Goal: Obtain resource: Obtain resource

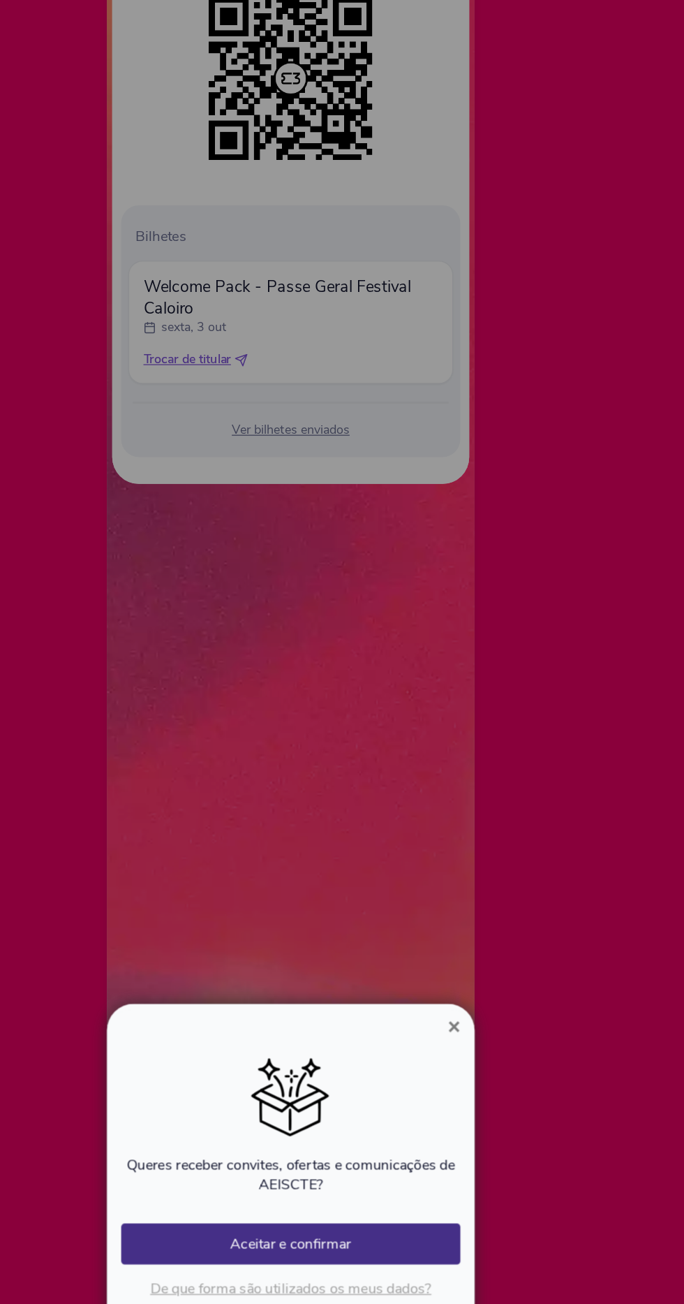
click at [478, 1044] on button "×" at bounding box center [470, 1035] width 32 height 17
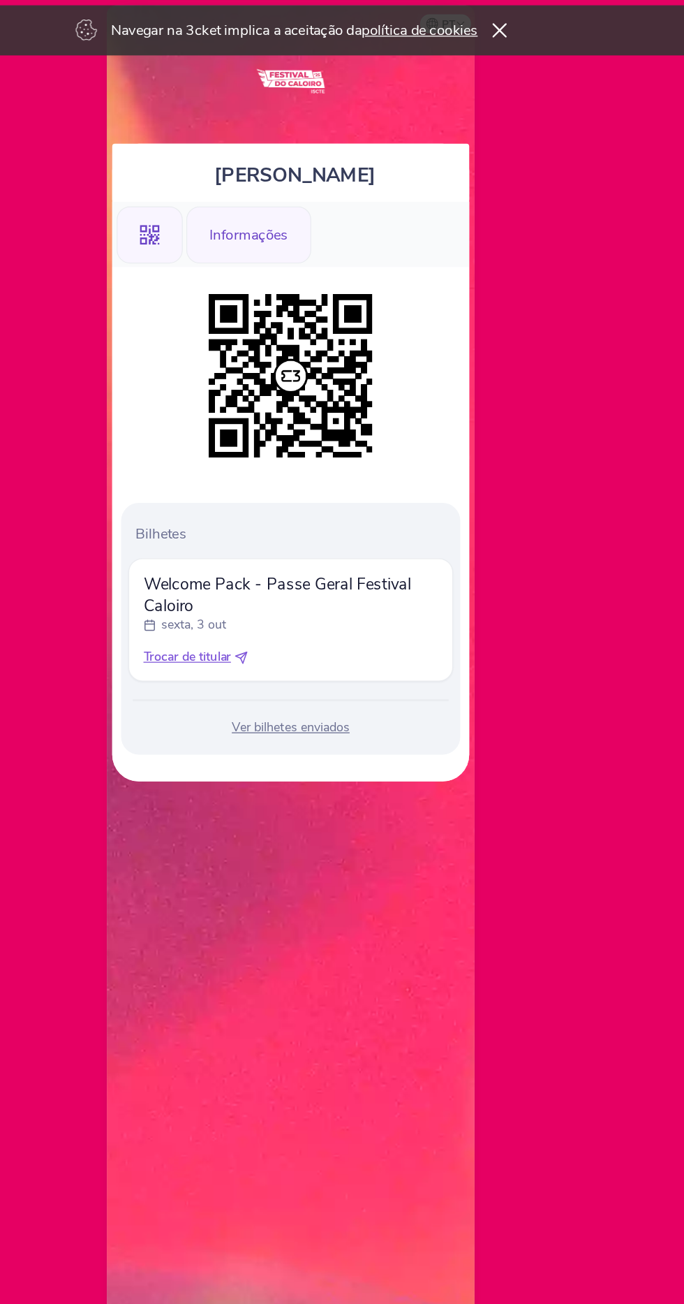
click at [330, 169] on div "Informações" at bounding box center [310, 183] width 98 height 45
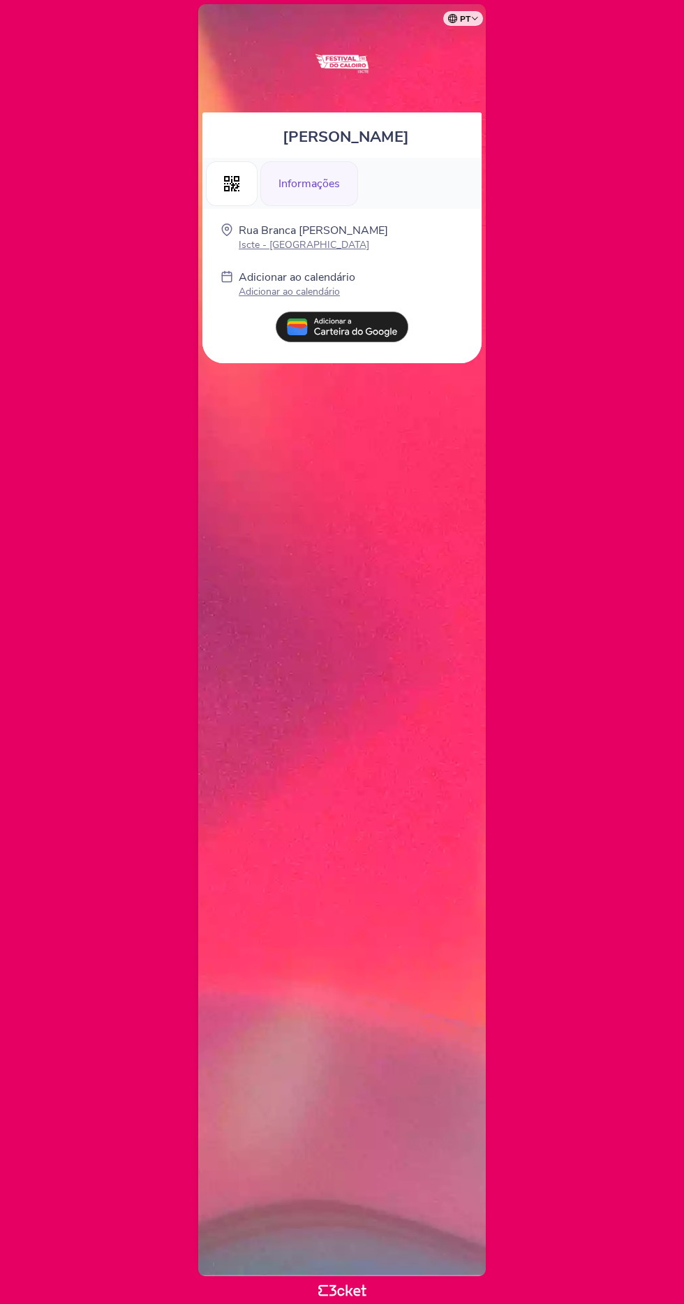
click at [362, 323] on img at bounding box center [342, 327] width 133 height 31
